Goal: Task Accomplishment & Management: Complete application form

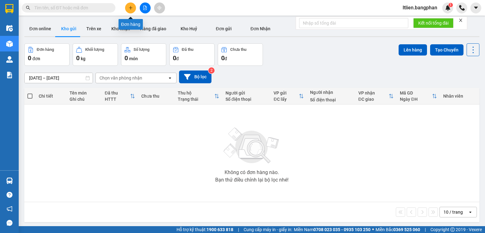
click at [131, 10] on button at bounding box center [130, 7] width 11 height 11
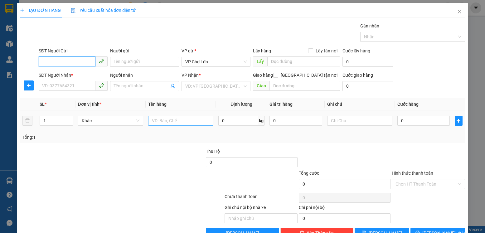
scroll to position [17, 0]
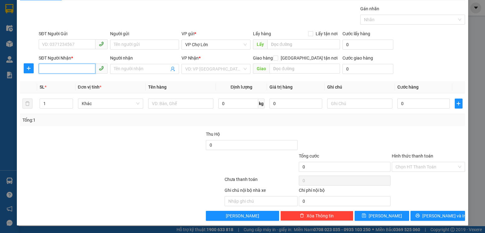
click at [41, 69] on input "SĐT Người Nhận *" at bounding box center [67, 69] width 57 height 10
click at [59, 81] on div "0973482288" at bounding box center [72, 81] width 61 height 7
type input "0973482288"
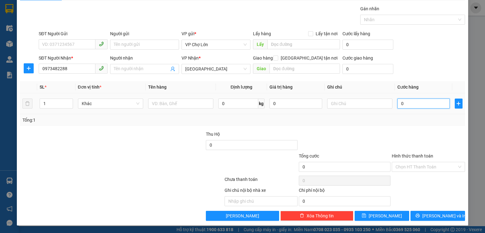
click at [401, 104] on input "0" at bounding box center [423, 103] width 52 height 10
type input "9"
type input "91"
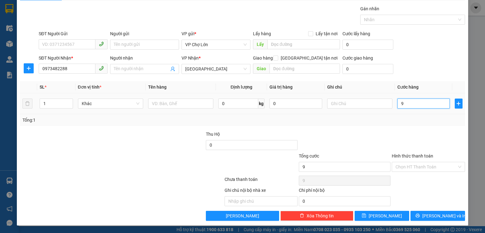
type input "91"
type input "910"
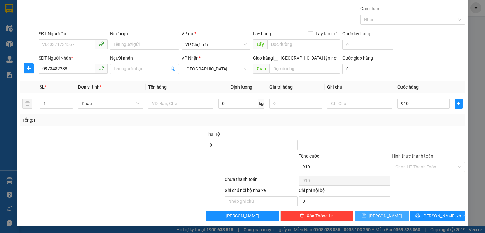
type input "910.000"
click at [366, 216] on icon "save" at bounding box center [364, 215] width 4 height 4
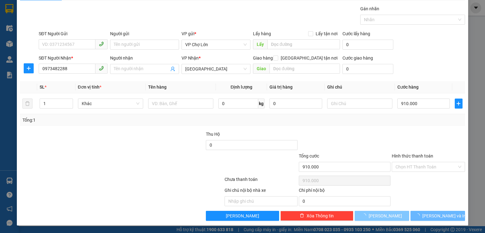
type input "0"
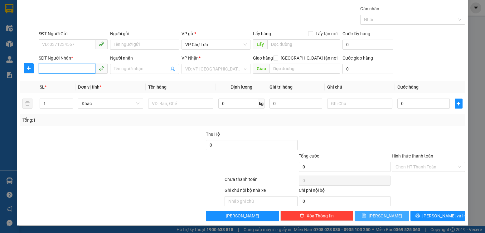
click at [45, 69] on input "SĐT Người Nhận *" at bounding box center [67, 69] width 57 height 10
click at [60, 82] on div "0936810303" at bounding box center [72, 81] width 61 height 7
type input "0936810303"
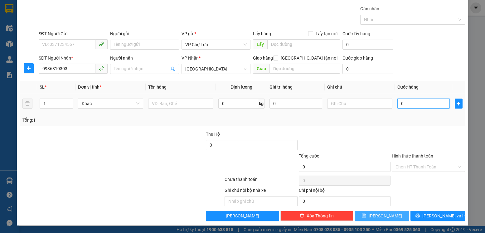
click at [400, 103] on input "0" at bounding box center [423, 103] width 52 height 10
type input "1"
type input "10"
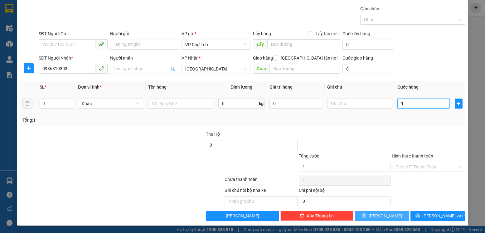
type input "10"
type input "100"
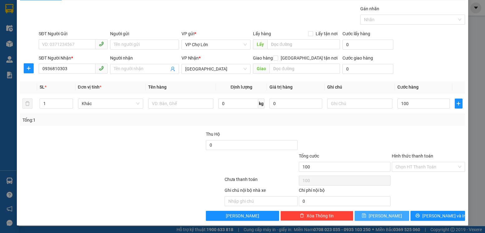
type input "100.000"
click at [366, 215] on icon "save" at bounding box center [364, 215] width 4 height 4
type input "0"
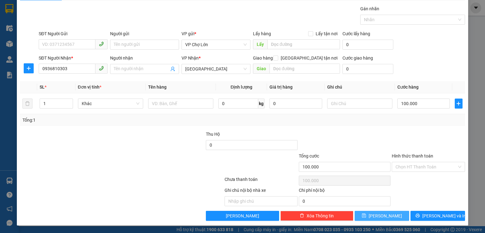
type input "0"
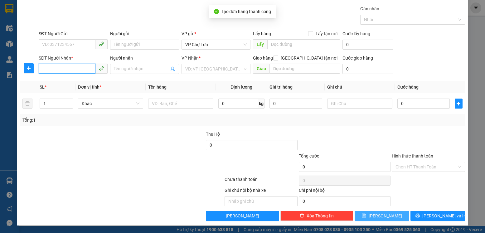
drag, startPoint x: 39, startPoint y: 68, endPoint x: 52, endPoint y: 67, distance: 13.1
click at [51, 67] on input "SĐT Người Nhận *" at bounding box center [67, 69] width 57 height 10
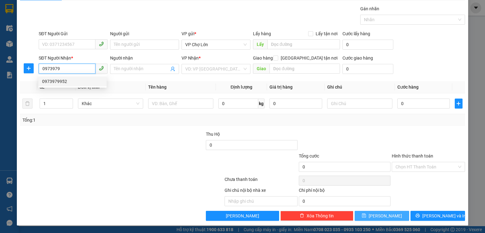
click at [58, 80] on div "0973979952" at bounding box center [72, 81] width 61 height 7
type input "0973979952"
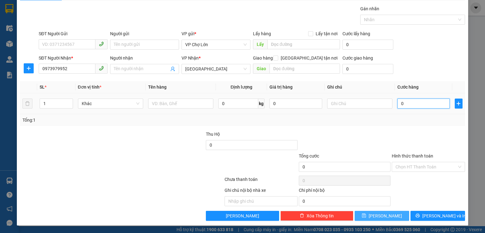
click at [399, 105] on input "0" at bounding box center [423, 103] width 52 height 10
type input "1"
type input "15"
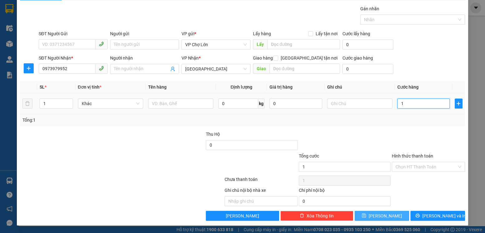
type input "15"
type input "150"
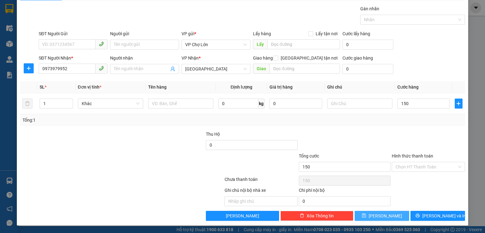
type input "150.000"
click at [366, 217] on icon "save" at bounding box center [364, 215] width 4 height 4
type input "0"
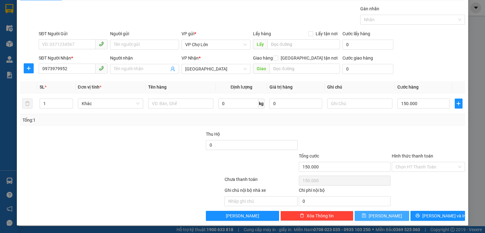
type input "0"
click at [42, 69] on input "SĐT Người Nhận *" at bounding box center [67, 69] width 57 height 10
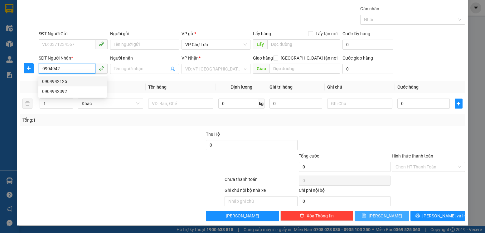
click at [60, 82] on div "0904942125" at bounding box center [72, 81] width 61 height 7
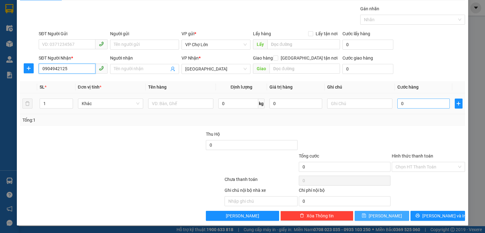
type input "0904942125"
click at [401, 105] on input "0" at bounding box center [423, 103] width 52 height 10
type input "3"
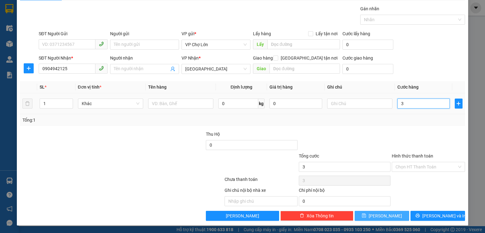
type input "35"
type input "350"
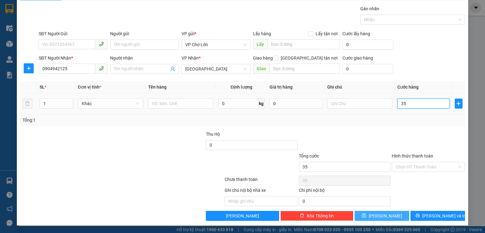
type input "350"
type input "350.000"
click at [366, 215] on icon "save" at bounding box center [364, 215] width 4 height 4
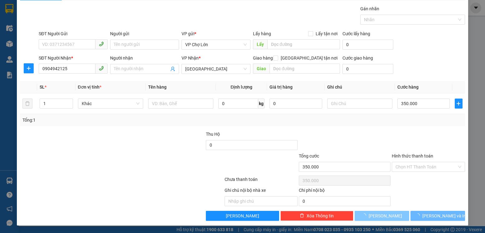
type input "0"
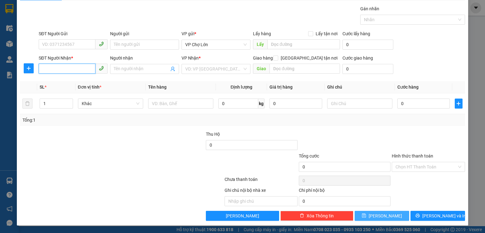
click at [43, 68] on input "SĐT Người Nhận *" at bounding box center [67, 69] width 57 height 10
type input "0972699036"
click at [231, 69] on input "search" at bounding box center [213, 68] width 57 height 9
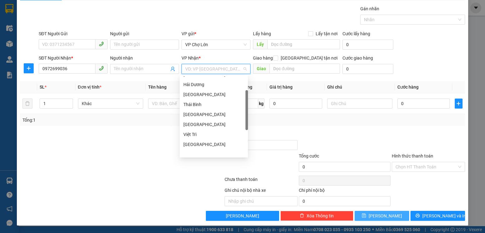
scroll to position [90, 0]
drag, startPoint x: 247, startPoint y: 97, endPoint x: 249, endPoint y: 156, distance: 58.6
click at [249, 152] on body "Kết quả tìm kiếm ( 0 ) Bộ lọc No Data ltlien.bangphan 1 Điều hành xe Kho hàng m…" at bounding box center [242, 116] width 485 height 233
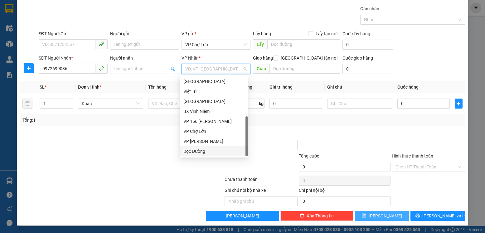
click at [198, 153] on div "Dọc Đường" at bounding box center [213, 151] width 61 height 7
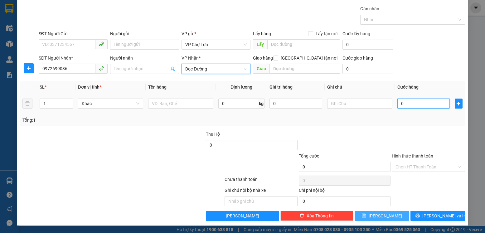
click at [400, 104] on input "0" at bounding box center [423, 103] width 52 height 10
type input "5"
type input "55"
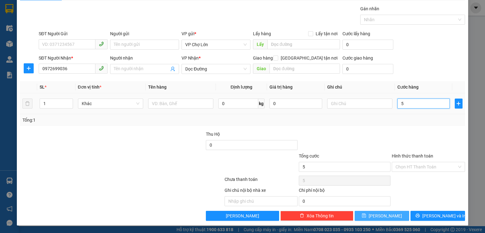
type input "55"
type input "550"
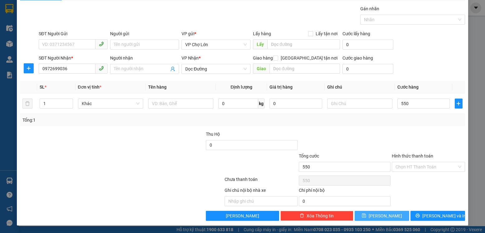
type input "550.000"
drag, startPoint x: 372, startPoint y: 215, endPoint x: 367, endPoint y: 210, distance: 7.7
click at [366, 215] on icon "save" at bounding box center [364, 215] width 4 height 4
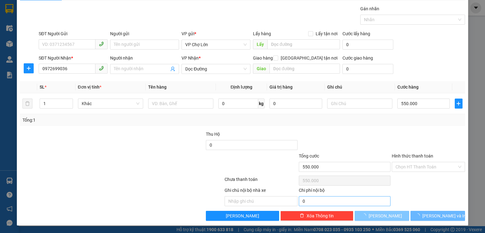
type input "0"
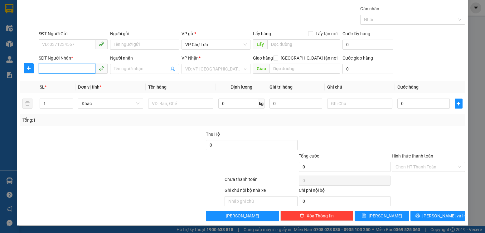
click at [43, 70] on input "SĐT Người Nhận *" at bounding box center [67, 69] width 57 height 10
click at [59, 82] on div "0979418060" at bounding box center [72, 81] width 61 height 7
type input "0979418060"
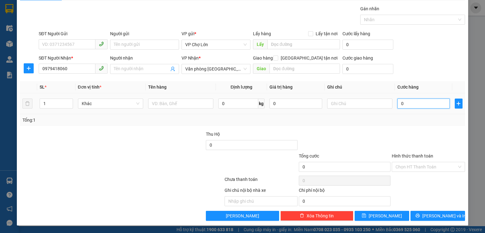
type input "1"
type input "15"
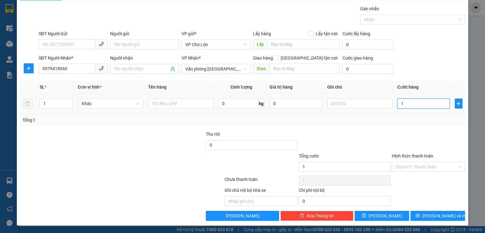
type input "15"
type input "150"
type input "150.000"
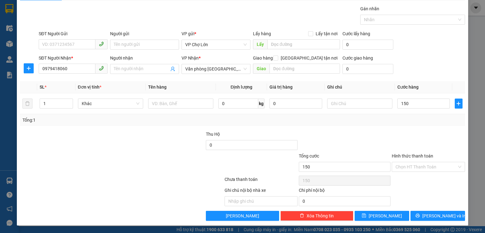
type input "150.000"
click at [406, 155] on label "Hình thức thanh toán" at bounding box center [411, 155] width 41 height 5
click at [406, 162] on input "Hình thức thanh toán" at bounding box center [425, 166] width 61 height 9
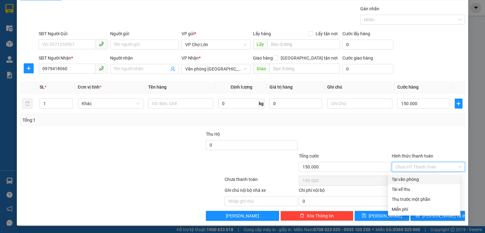
click at [400, 178] on div "Tại văn phòng" at bounding box center [423, 179] width 65 height 7
type input "0"
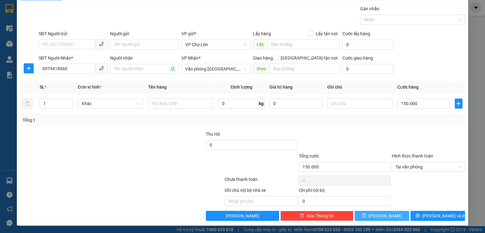
click at [366, 216] on icon "save" at bounding box center [364, 215] width 4 height 4
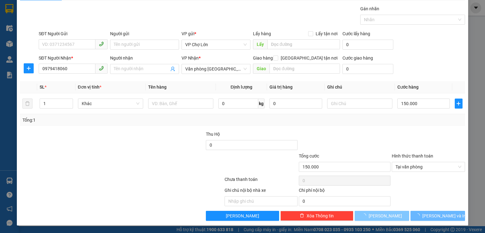
type input "0"
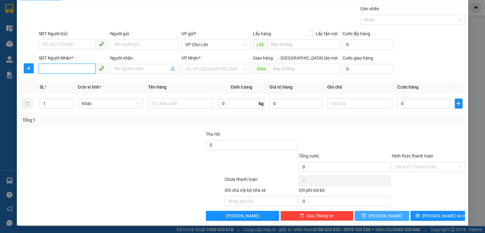
drag, startPoint x: 43, startPoint y: 68, endPoint x: 45, endPoint y: 65, distance: 3.8
click at [45, 65] on input "SĐT Người Nhận *" at bounding box center [67, 69] width 57 height 10
type input "0941214089"
click at [227, 70] on input "search" at bounding box center [213, 68] width 57 height 9
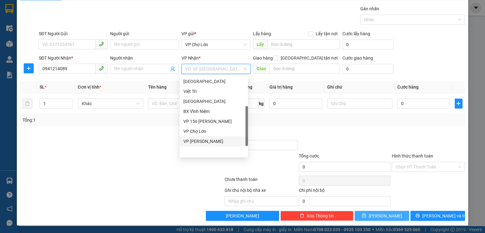
drag, startPoint x: 246, startPoint y: 141, endPoint x: 244, endPoint y: 151, distance: 11.1
click at [244, 151] on div "Hưng Yên Thái Bình Nam Định Ninh Bình Việt Trì Thanh Hóa BX Vĩnh Niệm VP 156 Tr…" at bounding box center [214, 116] width 68 height 80
drag, startPoint x: 197, startPoint y: 152, endPoint x: 207, endPoint y: 151, distance: 10.3
click at [199, 152] on div "Dọc Đường" at bounding box center [213, 151] width 61 height 7
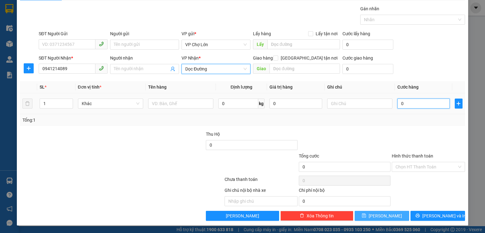
click at [400, 102] on input "0" at bounding box center [423, 103] width 52 height 10
type input "2"
type input "20"
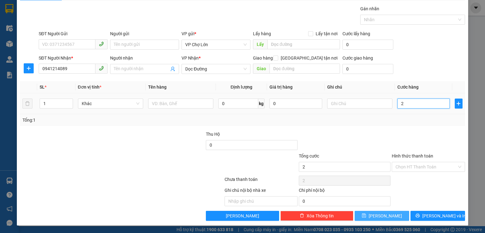
type input "20"
type input "200"
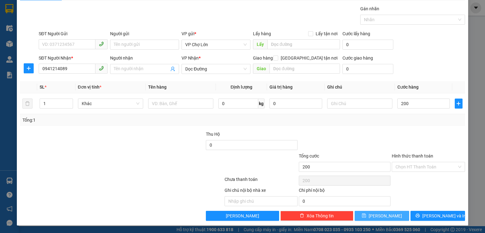
type input "200.000"
click at [366, 217] on icon "save" at bounding box center [364, 215] width 4 height 4
type input "0"
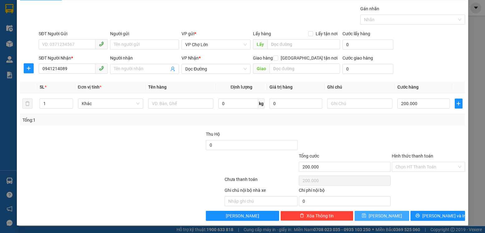
type input "0"
click at [44, 69] on input "SĐT Người Nhận *" at bounding box center [67, 69] width 57 height 10
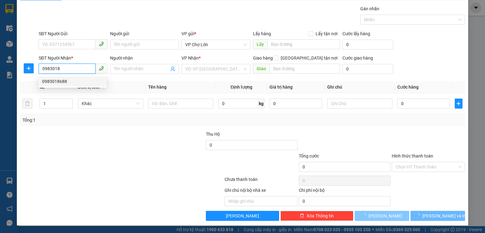
click at [64, 80] on div "0983018688" at bounding box center [72, 81] width 61 height 7
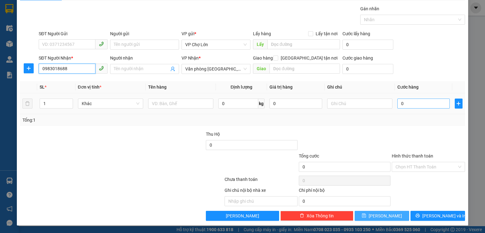
type input "0983018688"
click at [401, 104] on input "0" at bounding box center [423, 103] width 52 height 10
type input "6"
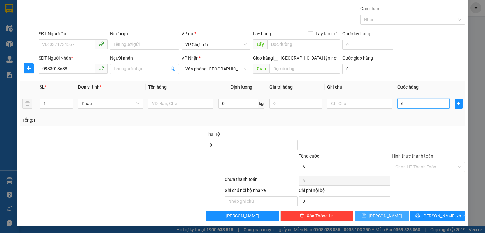
type input "60"
type input "600"
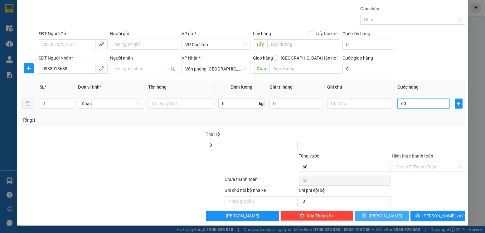
type input "600"
type input "600.000"
click at [375, 216] on button "Lưu" at bounding box center [381, 216] width 55 height 10
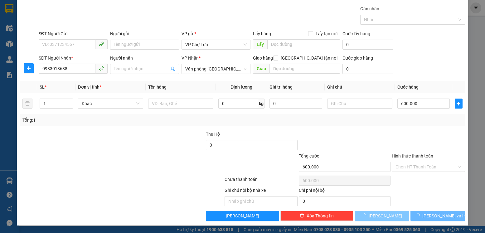
type input "0"
